Goal: Information Seeking & Learning: Learn about a topic

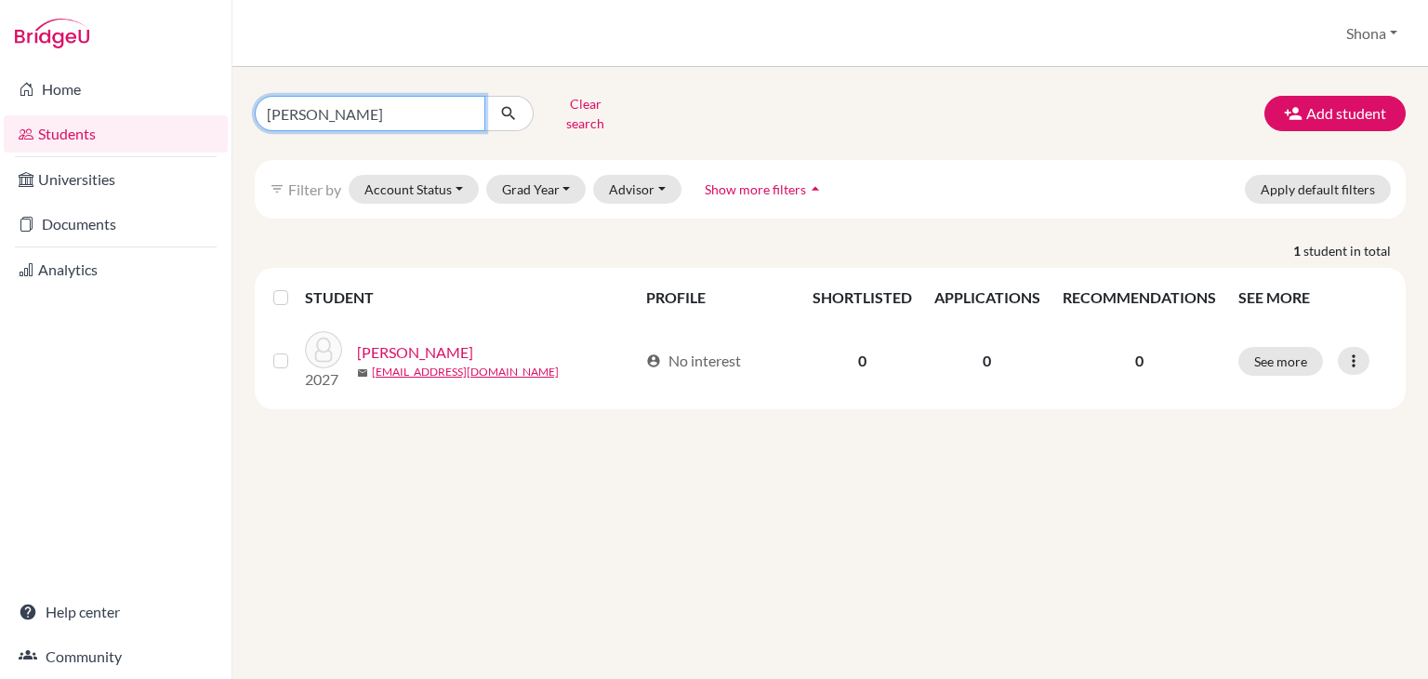
click at [463, 105] on input "[PERSON_NAME]" at bounding box center [370, 113] width 231 height 35
type input "D"
type input "Ryu"
click button "submit" at bounding box center [508, 113] width 49 height 35
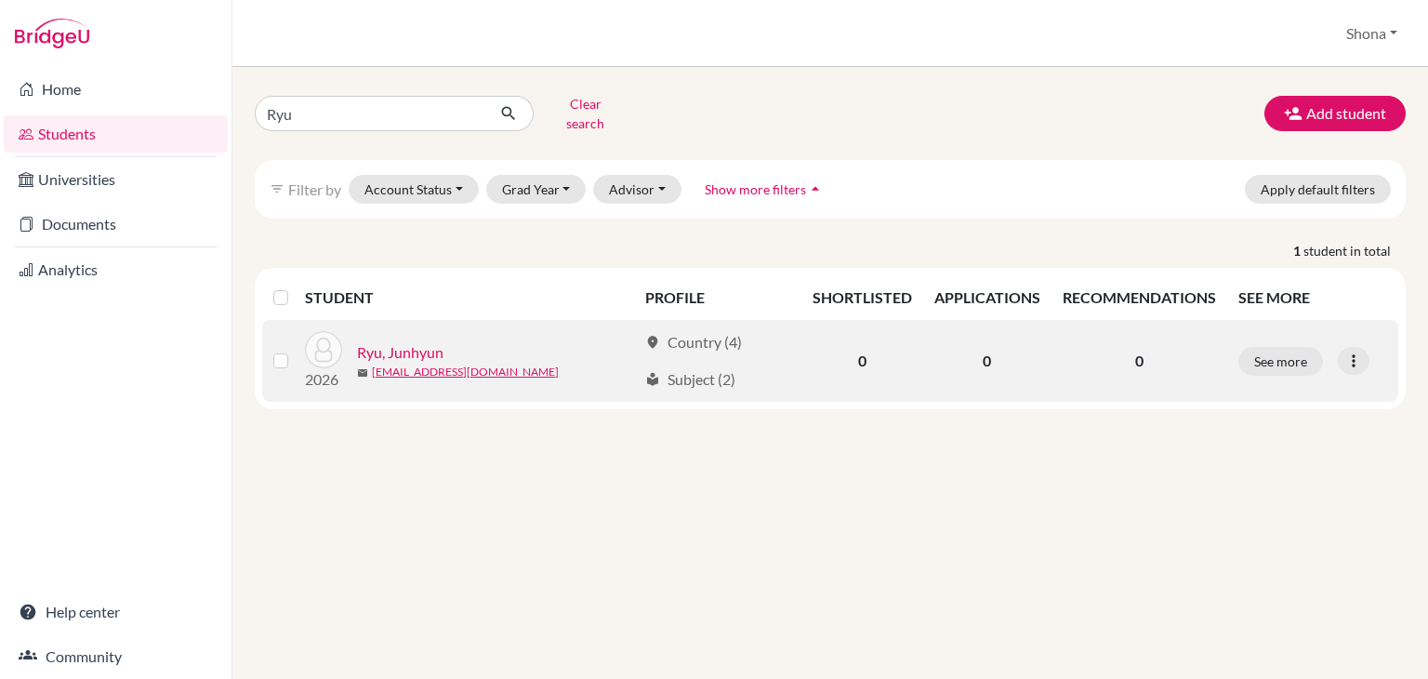
click at [402, 341] on link "Ryu, Junhyun" at bounding box center [400, 352] width 86 height 22
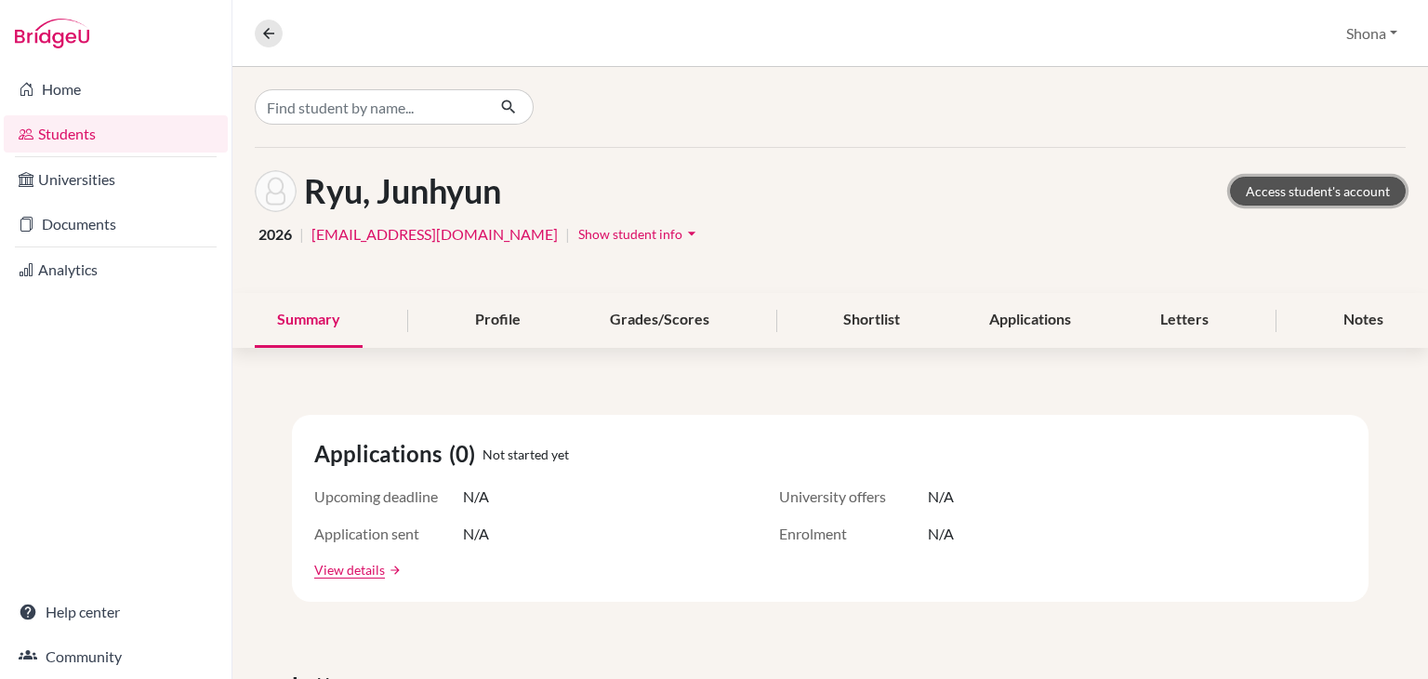
click at [1298, 189] on link "Access student's account" at bounding box center [1318, 191] width 176 height 29
click at [507, 313] on div "Profile" at bounding box center [498, 320] width 90 height 55
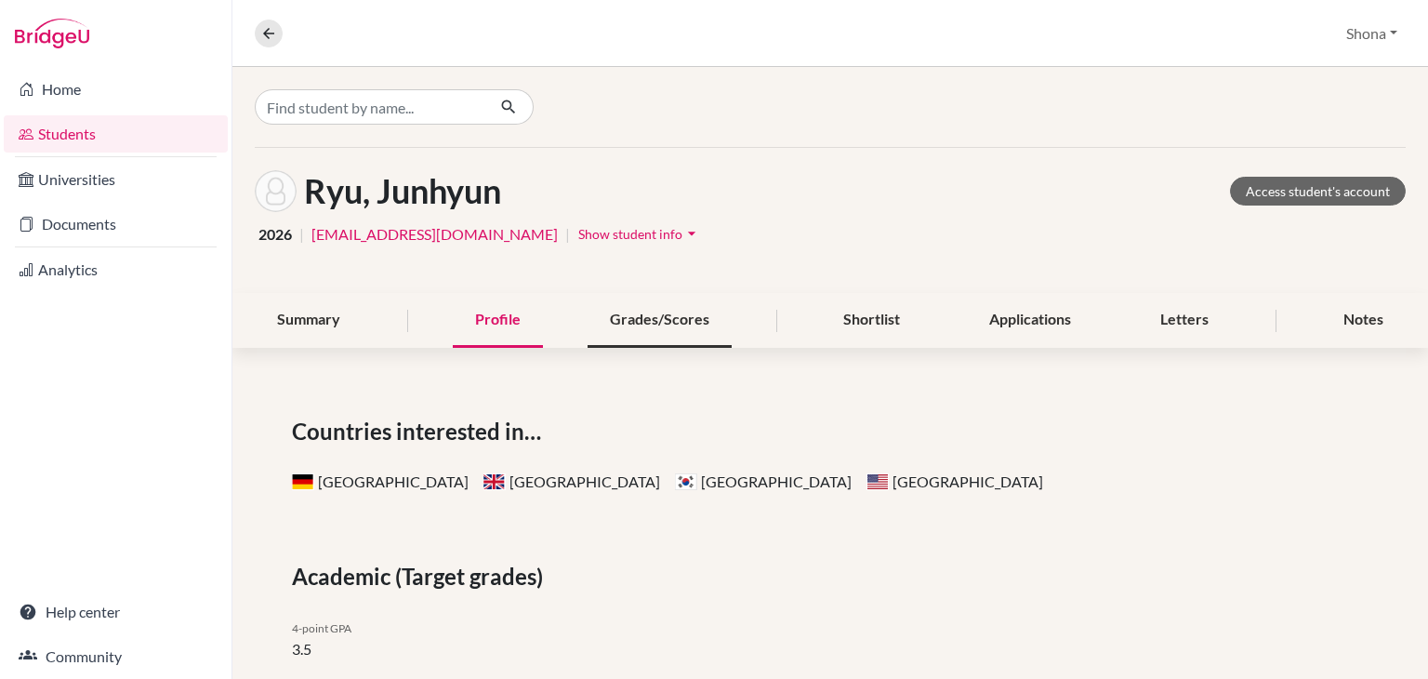
click at [635, 335] on div "Grades/Scores" at bounding box center [659, 320] width 144 height 55
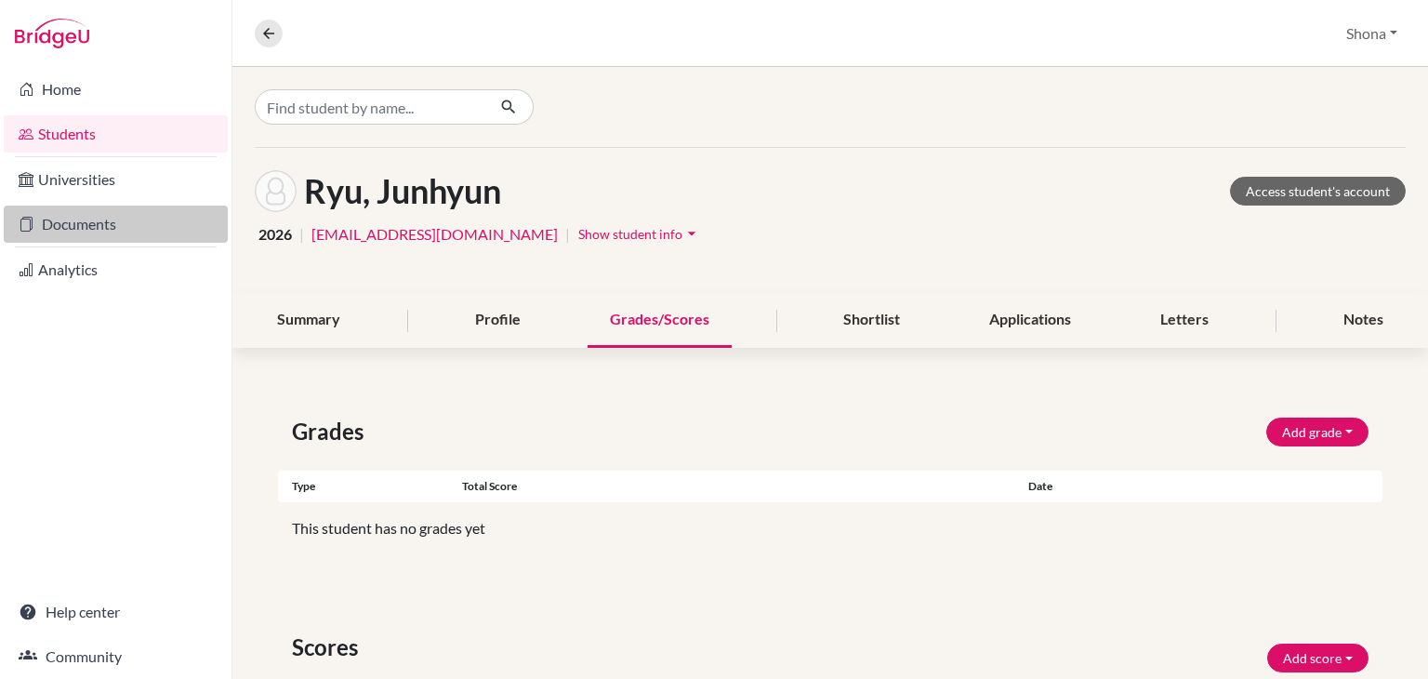
click at [107, 227] on link "Documents" at bounding box center [116, 223] width 224 height 37
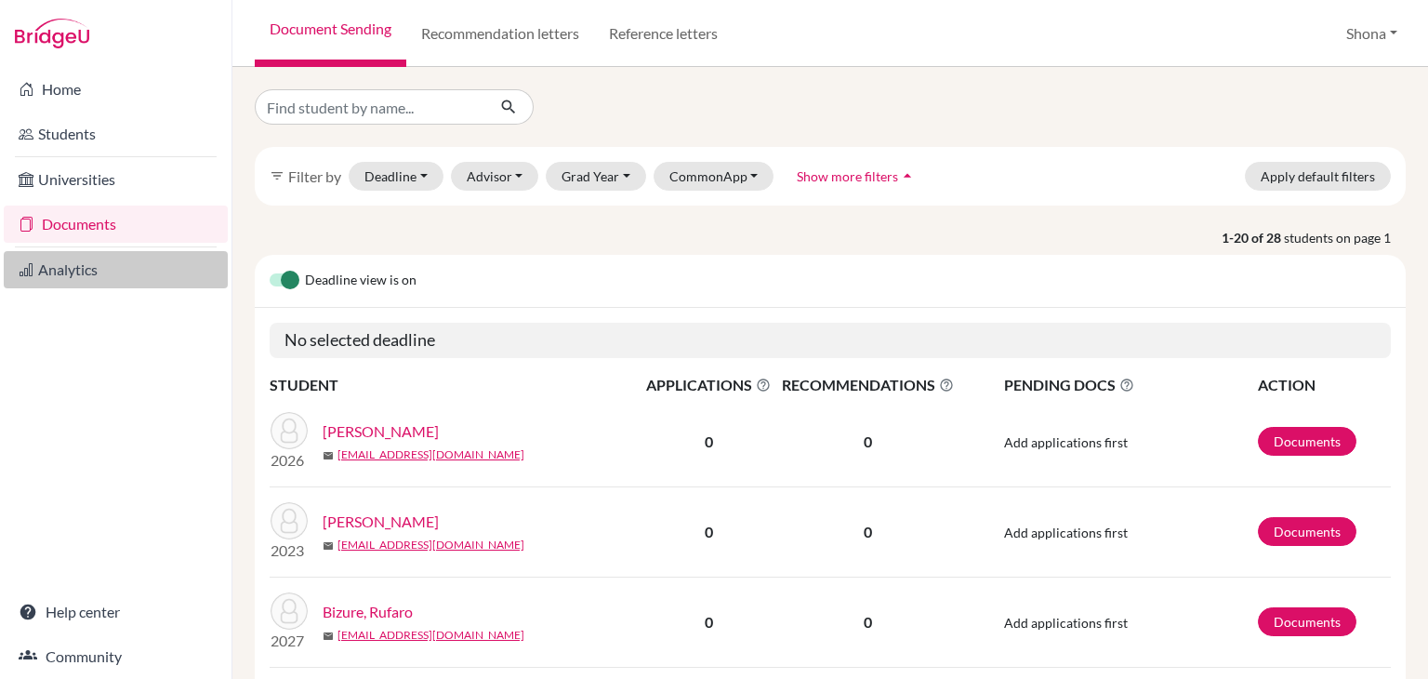
click at [84, 268] on link "Analytics" at bounding box center [116, 269] width 224 height 37
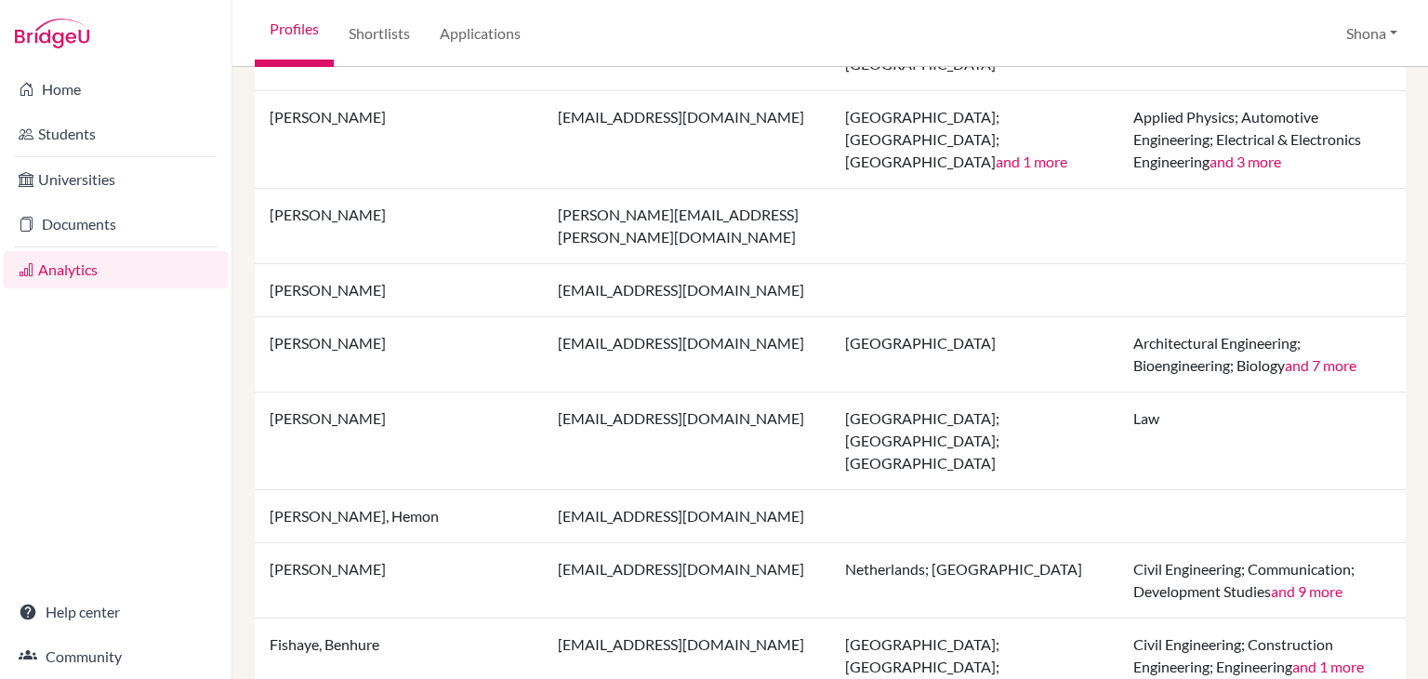
scroll to position [1745, 0]
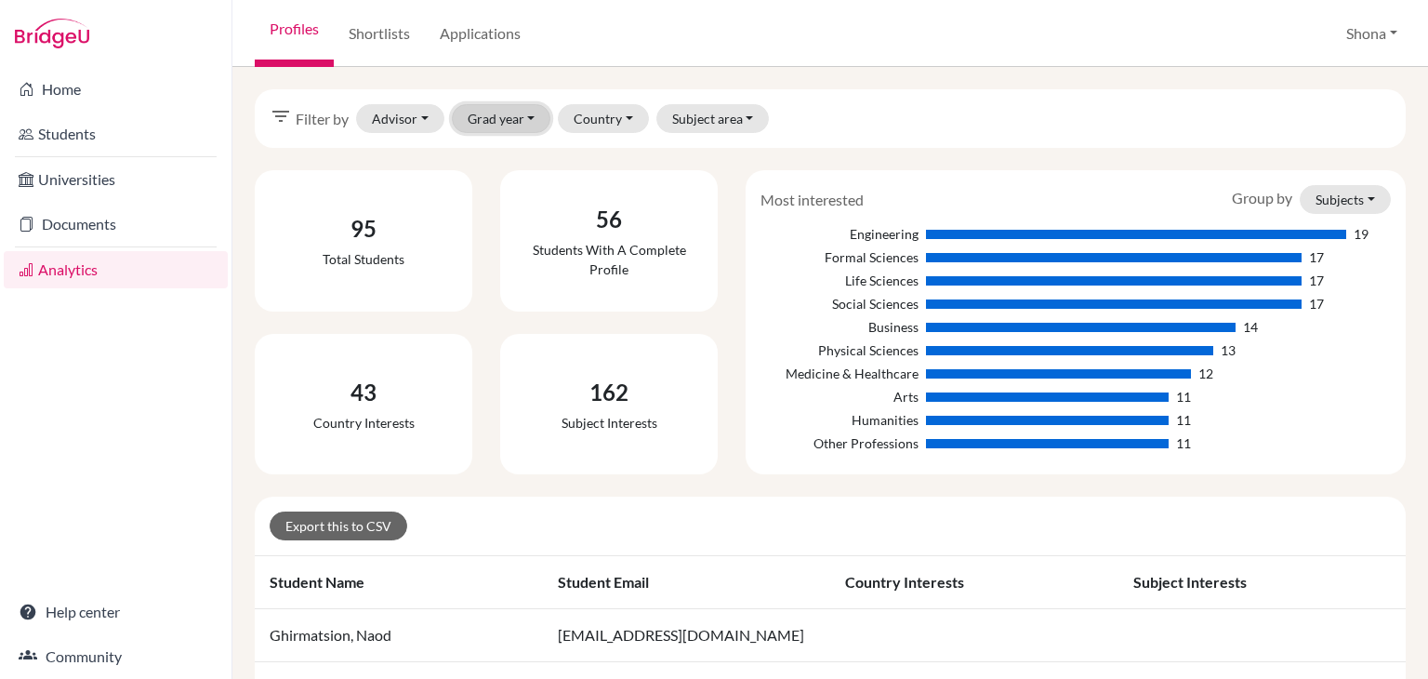
click at [498, 124] on button "Grad year" at bounding box center [501, 118] width 99 height 29
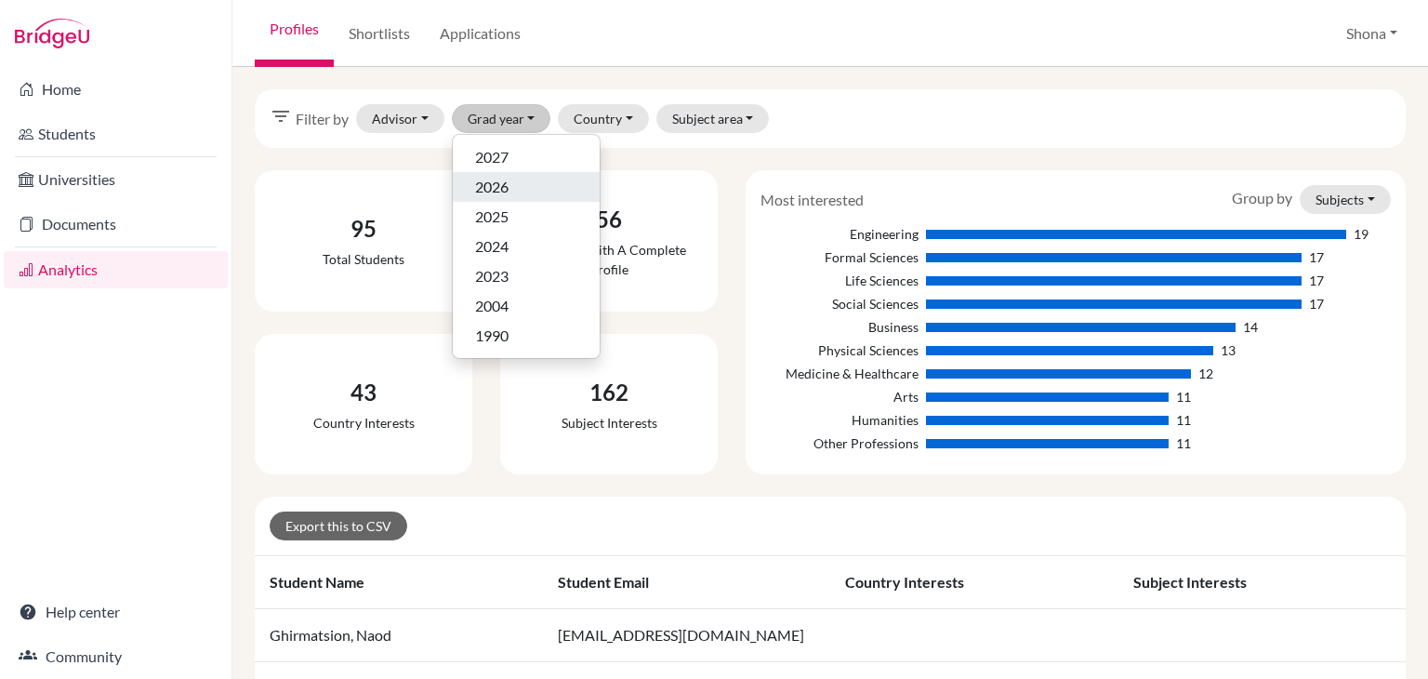
click at [502, 185] on span "2026" at bounding box center [491, 187] width 33 height 22
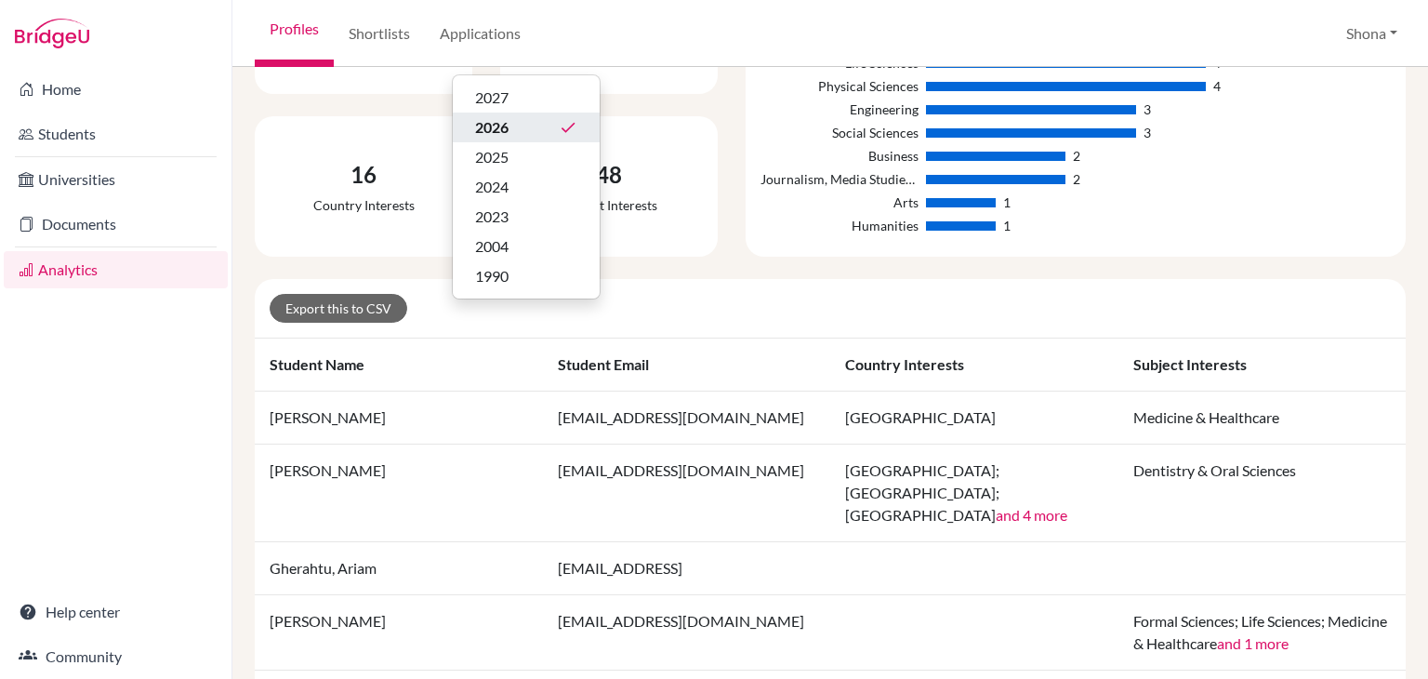
scroll to position [282, 0]
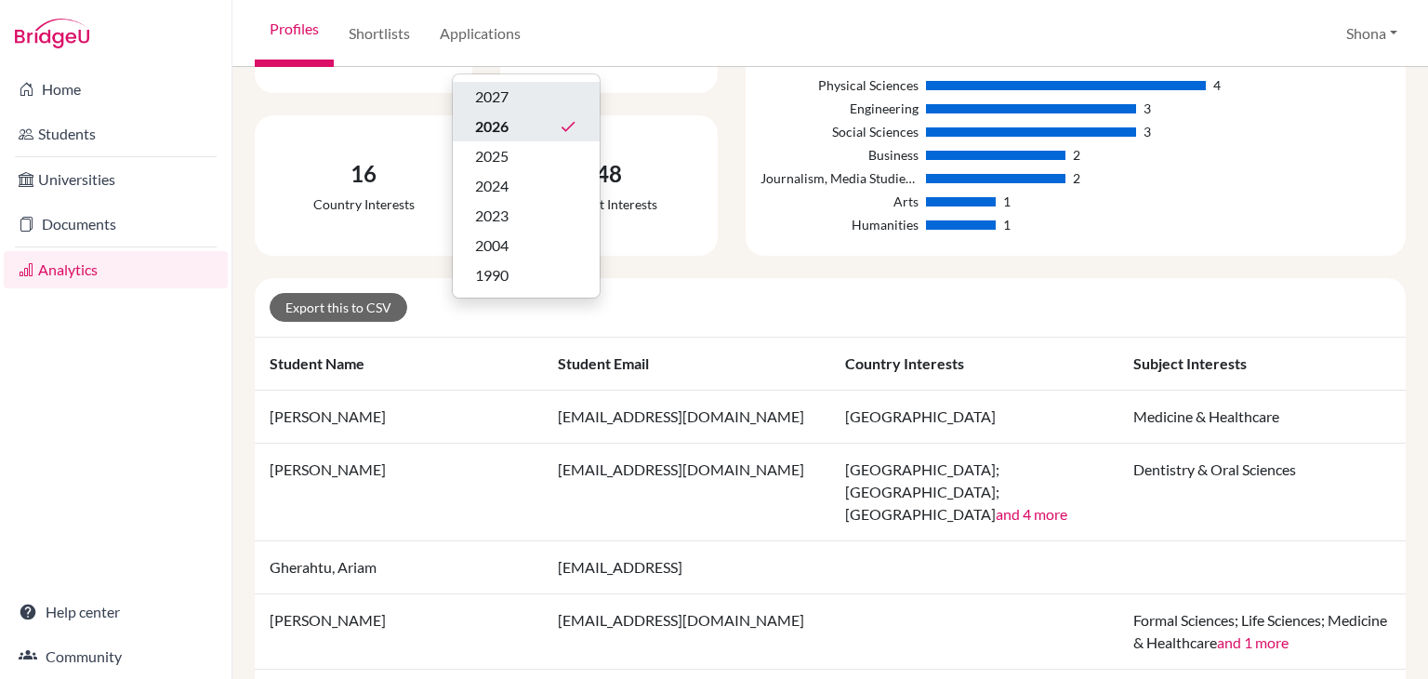
click at [499, 98] on span "2027" at bounding box center [491, 97] width 33 height 22
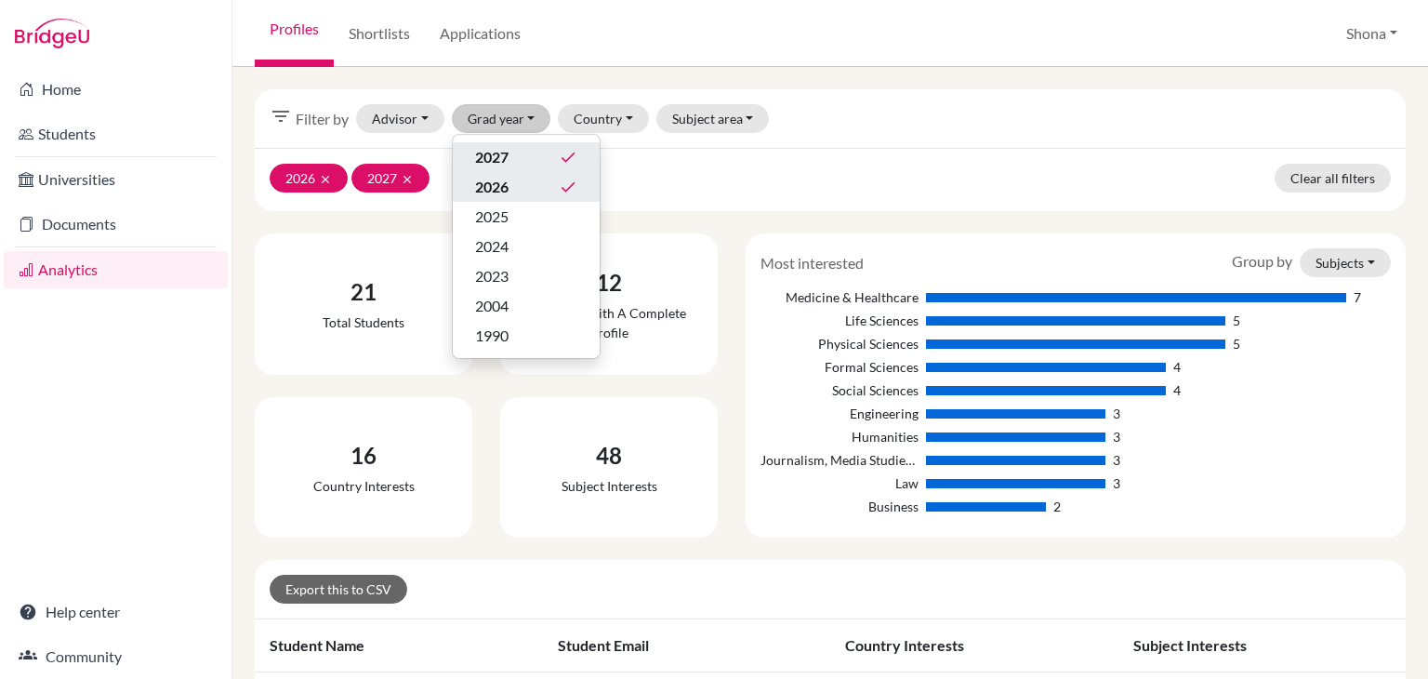
click at [559, 185] on icon "done" at bounding box center [568, 187] width 19 height 19
